Goal: Task Accomplishment & Management: Manage account settings

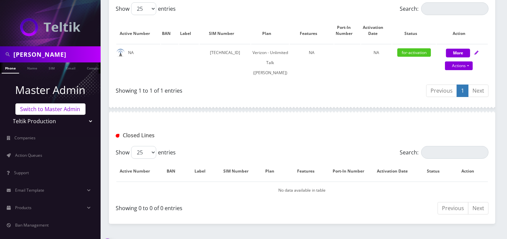
scroll to position [150, 0]
click at [48, 112] on link "Switch to Master Admin" at bounding box center [50, 108] width 70 height 11
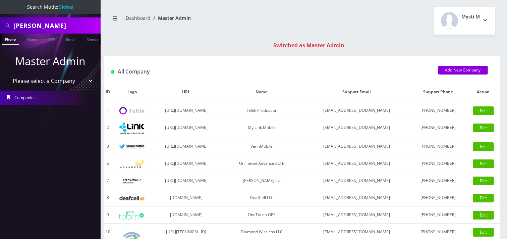
drag, startPoint x: 0, startPoint y: 0, endPoint x: 54, endPoint y: 26, distance: 59.7
click at [54, 26] on input "feibusch" at bounding box center [55, 25] width 85 height 13
paste input "9082169594"
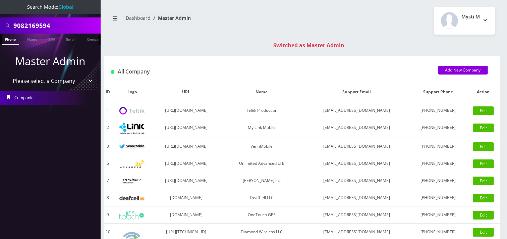
type input "9082169594"
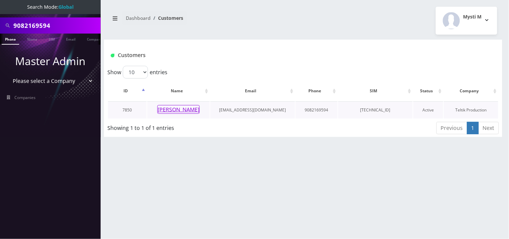
click at [176, 111] on button "[PERSON_NAME]" at bounding box center [178, 109] width 42 height 9
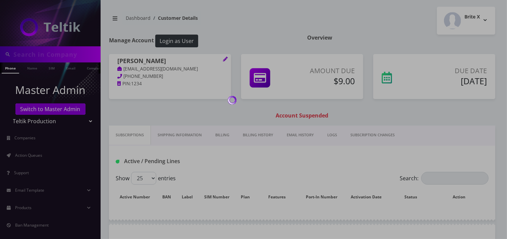
type input "9082169594"
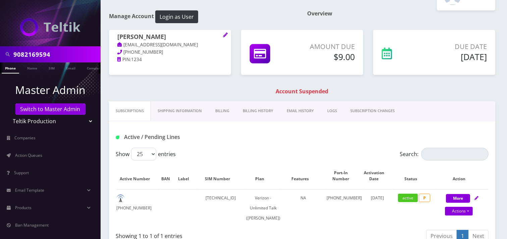
scroll to position [37, 0]
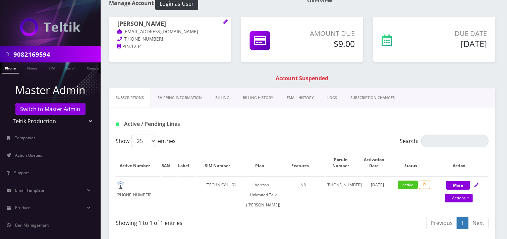
click at [215, 96] on link "Billing" at bounding box center [222, 97] width 27 height 19
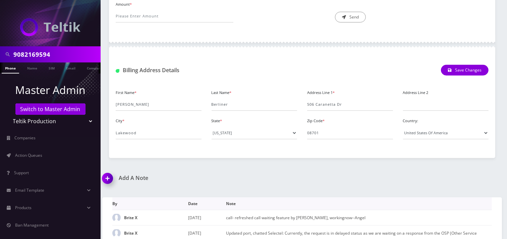
scroll to position [45, 0]
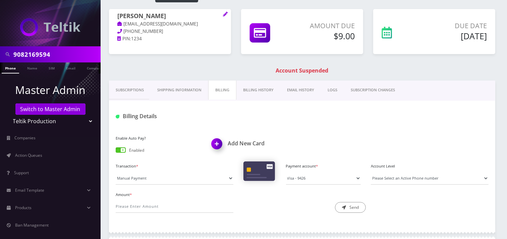
click at [255, 93] on link "Billing History" at bounding box center [258, 89] width 44 height 19
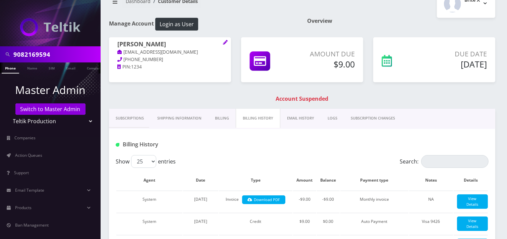
scroll to position [8, 0]
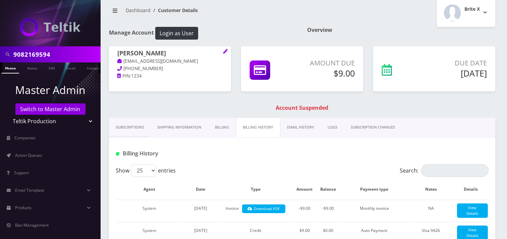
click at [213, 127] on link "Billing" at bounding box center [221, 127] width 27 height 19
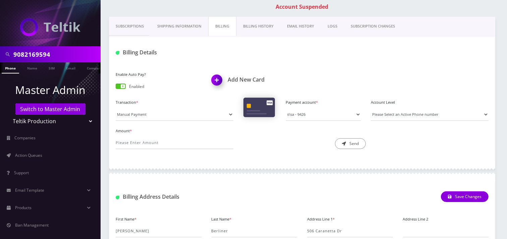
scroll to position [119, 0]
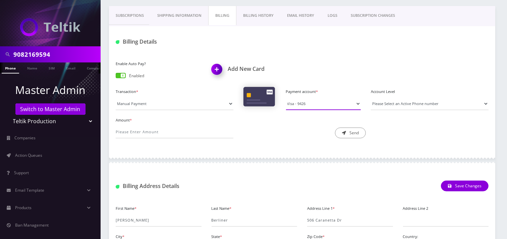
click at [316, 104] on select "Visa - 9426" at bounding box center [323, 103] width 75 height 13
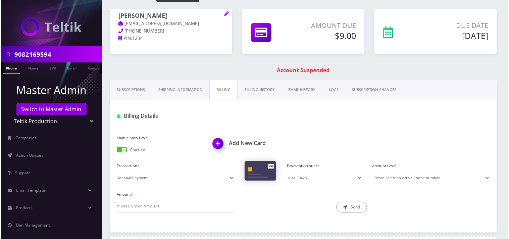
scroll to position [112, 0]
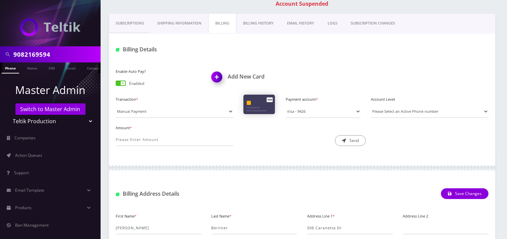
click at [216, 78] on img at bounding box center [218, 79] width 20 height 20
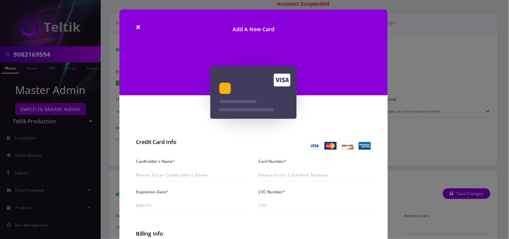
scroll to position [37, 0]
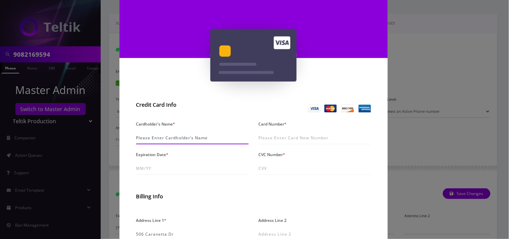
click at [204, 137] on input "Cardholder's Name *" at bounding box center [192, 137] width 112 height 13
paste input "[PERSON_NAME]"
type input "[PERSON_NAME]"
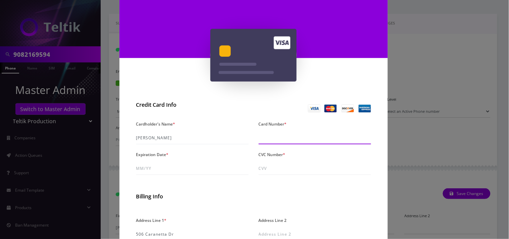
click at [272, 136] on input "Card Number *" at bounding box center [314, 137] width 112 height 13
click at [287, 139] on input "Card Number *" at bounding box center [314, 137] width 112 height 13
click at [265, 140] on input "5446 6160 5089 2936 9" at bounding box center [314, 137] width 112 height 13
type input "5466 1605 0892 9369"
click at [182, 175] on div "Cardholder's Name * Mindy Berliner Card Number * 5466 1605 0892 9369 Expiration…" at bounding box center [253, 149] width 245 height 61
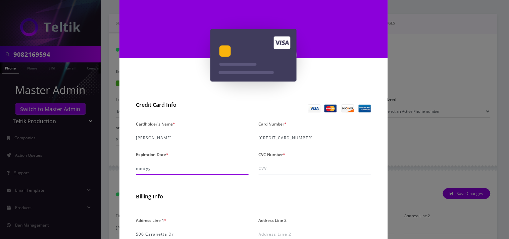
click at [178, 171] on input "Expiration Date *" at bounding box center [192, 168] width 112 height 13
type input "07/28"
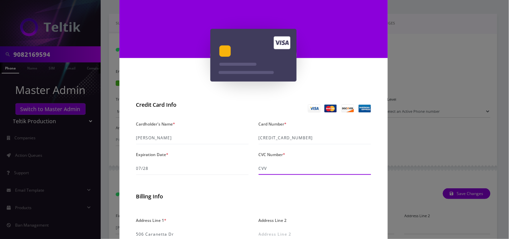
click at [292, 172] on input "CVC Number *" at bounding box center [314, 168] width 112 height 13
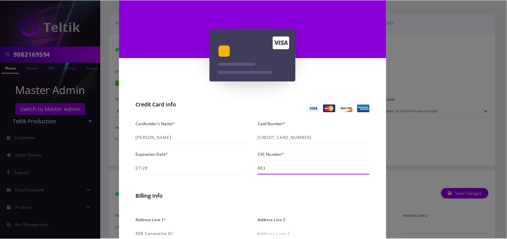
scroll to position [149, 0]
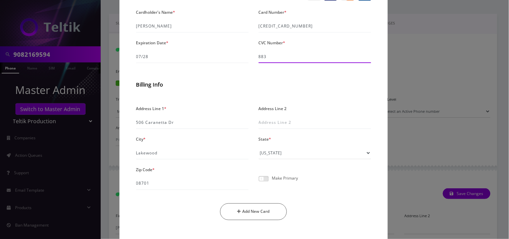
type input "883"
click at [266, 177] on span at bounding box center [263, 178] width 10 height 5
click at [258, 182] on input "checkbox" at bounding box center [258, 182] width 0 height 0
click at [263, 215] on button "Add New Card" at bounding box center [253, 211] width 67 height 17
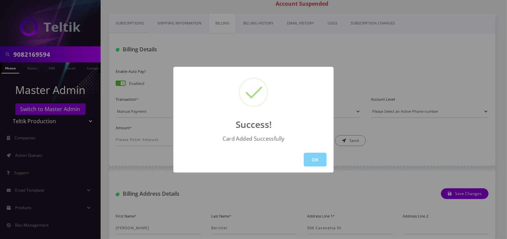
click at [310, 166] on div "OK" at bounding box center [253, 159] width 160 height 26
click at [310, 164] on button "OK" at bounding box center [315, 160] width 23 height 14
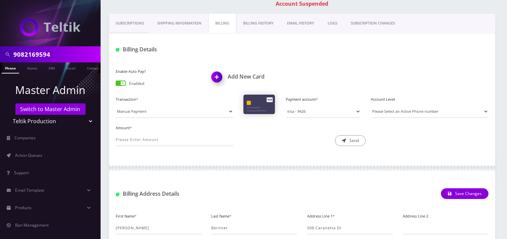
scroll to position [0, 0]
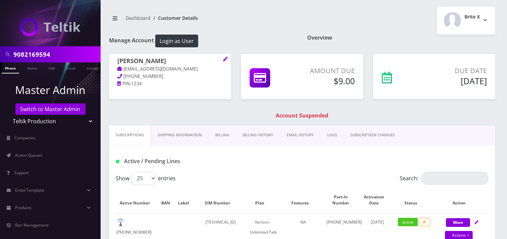
drag, startPoint x: 170, startPoint y: 60, endPoint x: 118, endPoint y: 55, distance: 52.5
click at [118, 55] on div "Mindy Berliner miriamcberliner@gmail.com 908-216-9594 PIN: 1234" at bounding box center [170, 72] width 122 height 37
copy h1 "[PERSON_NAME]"
click at [171, 39] on button "Login as User" at bounding box center [176, 41] width 43 height 13
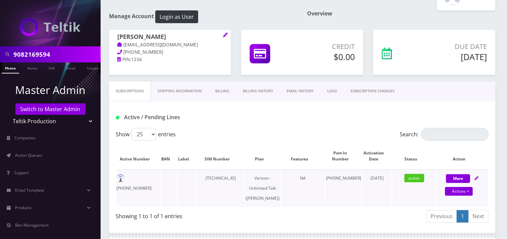
scroll to position [37, 0]
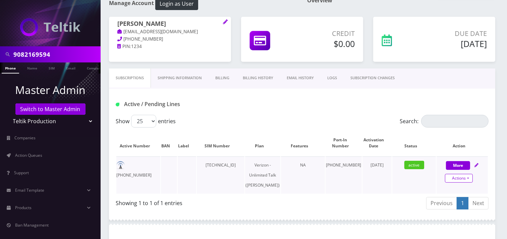
click at [453, 180] on link "Actions" at bounding box center [459, 178] width 28 height 9
select select "459"
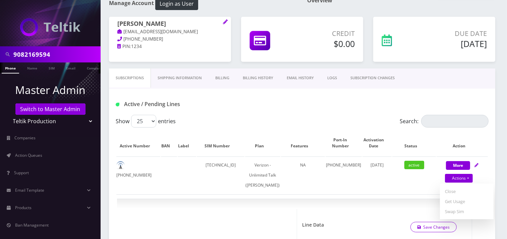
click at [221, 113] on div "Active / Pending Lines" at bounding box center [302, 101] width 386 height 26
drag, startPoint x: 161, startPoint y: 166, endPoint x: 132, endPoint y: 163, distance: 29.4
click at [129, 163] on tr "[PHONE_NUMBER] [TECHNICAL_ID] Verizon - Unlimited Talk ([PERSON_NAME]) NA [PHON…" at bounding box center [301, 174] width 371 height 37
copy td "[PHONE_NUMBER]"
click at [149, 166] on td "[PHONE_NUMBER]" at bounding box center [138, 174] width 44 height 37
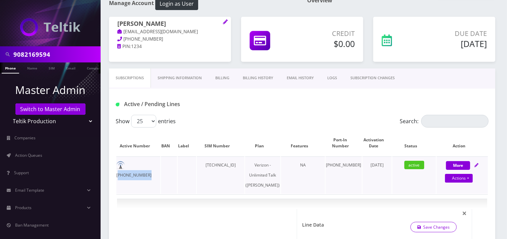
click at [148, 165] on td "[PHONE_NUMBER]" at bounding box center [138, 174] width 44 height 37
copy td "[PHONE_NUMBER]"
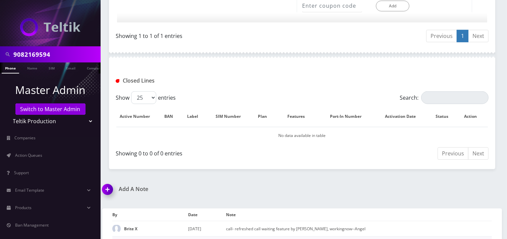
scroll to position [555, 0]
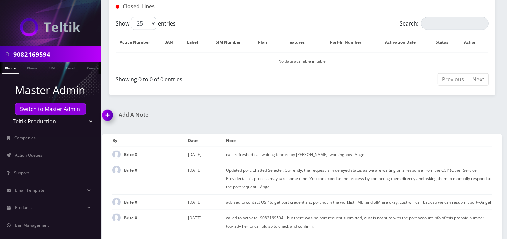
click at [109, 108] on img at bounding box center [109, 118] width 20 height 20
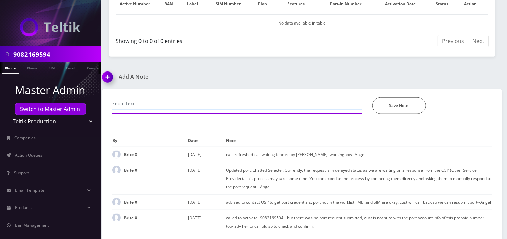
click at [131, 97] on input "text" at bounding box center [237, 103] width 250 height 13
type input "call- line was suspended. Added a new card and processed payment-Mysti"
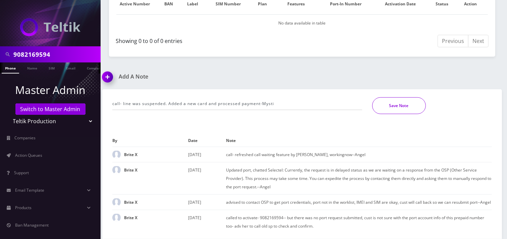
click at [400, 103] on button "Save Note" at bounding box center [399, 105] width 54 height 17
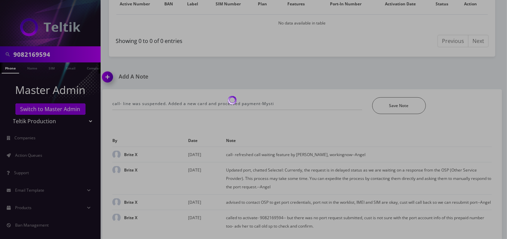
scroll to position [571, 0]
